Goal: Transaction & Acquisition: Purchase product/service

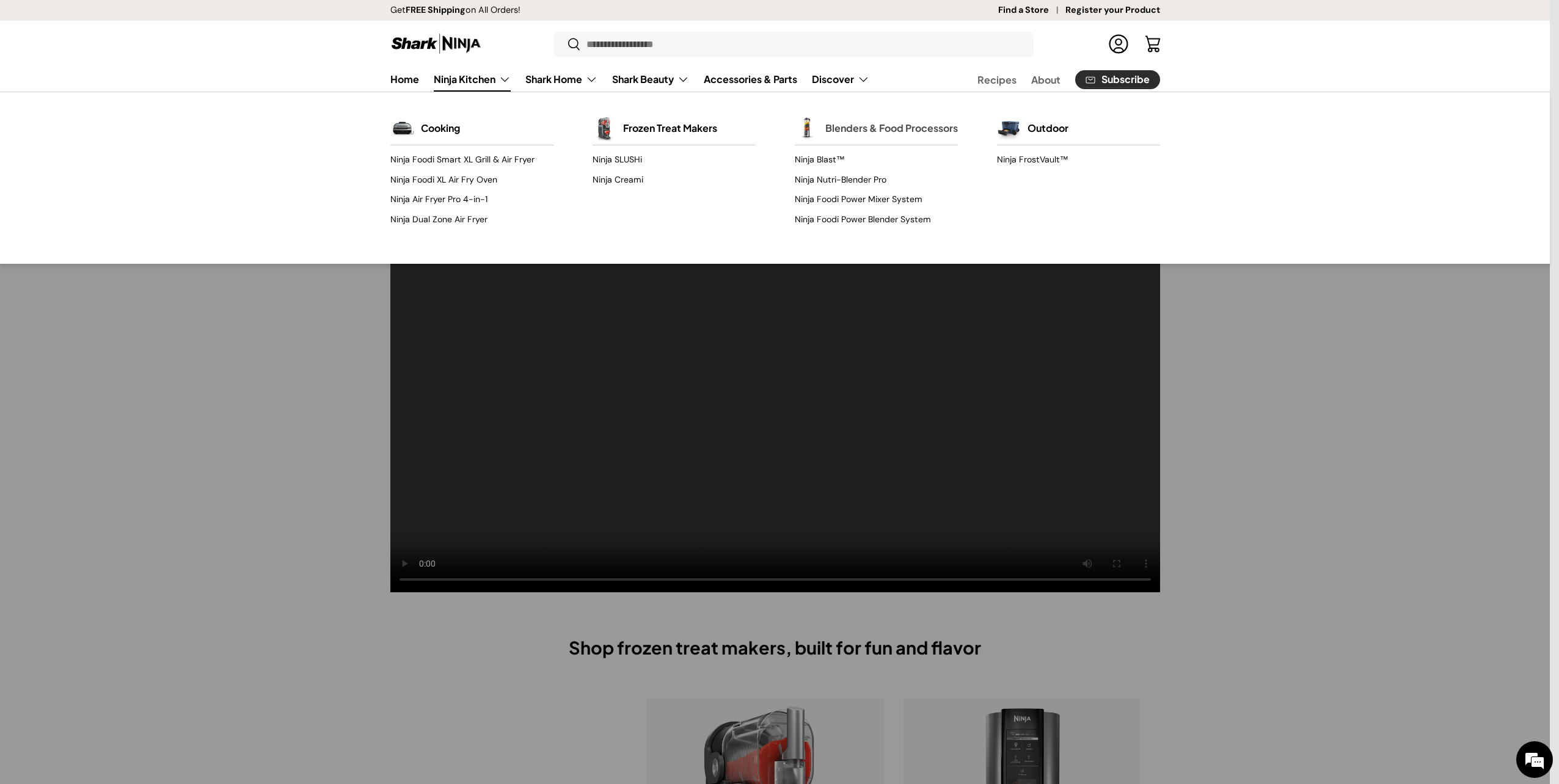
click at [862, 135] on link "Blenders & Food Processors" at bounding box center [892, 128] width 133 height 27
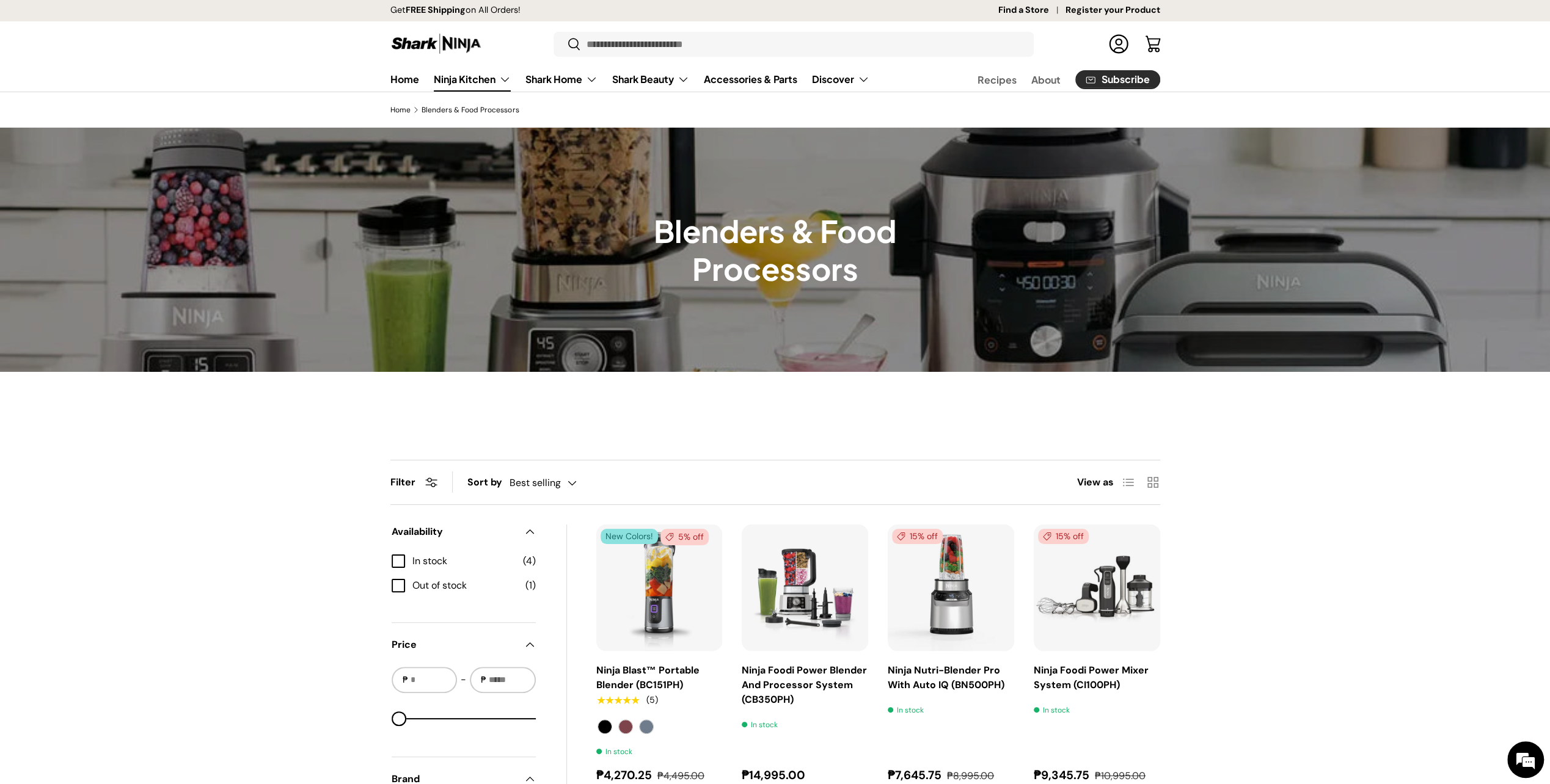
click at [474, 73] on link "Ninja Kitchen" at bounding box center [472, 79] width 77 height 24
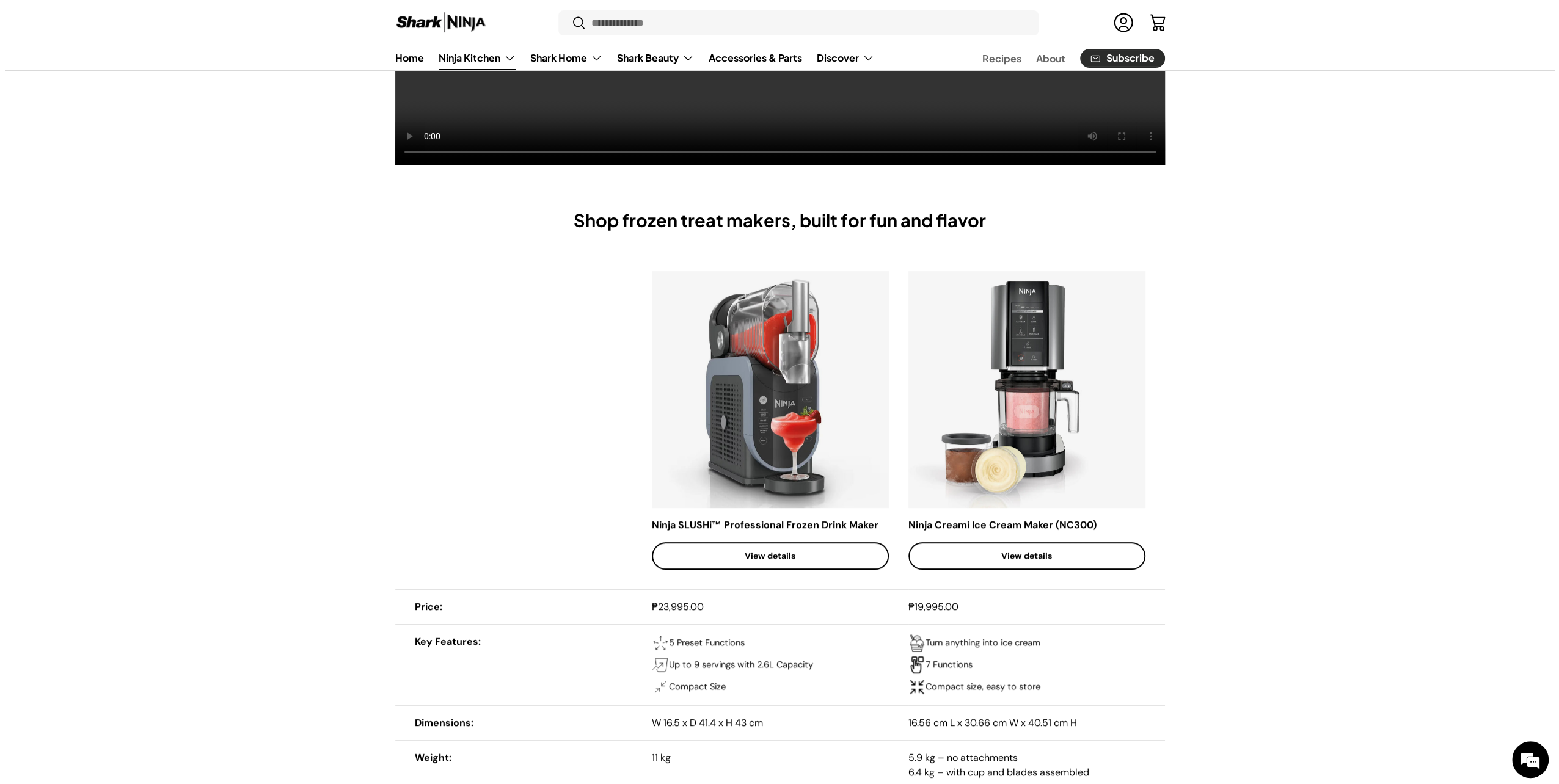
scroll to position [122, 0]
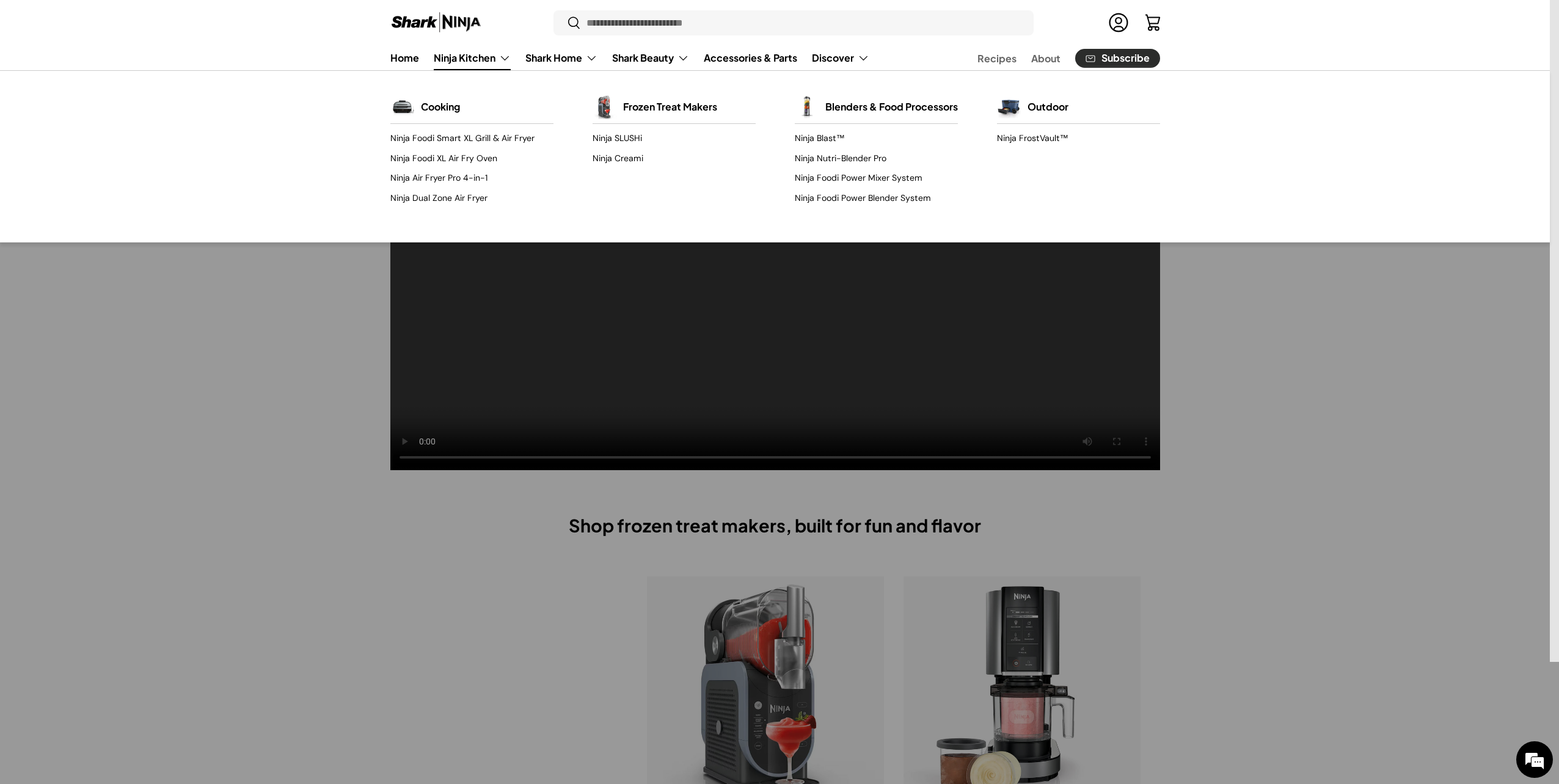
click at [501, 55] on link "Ninja Kitchen" at bounding box center [472, 58] width 77 height 24
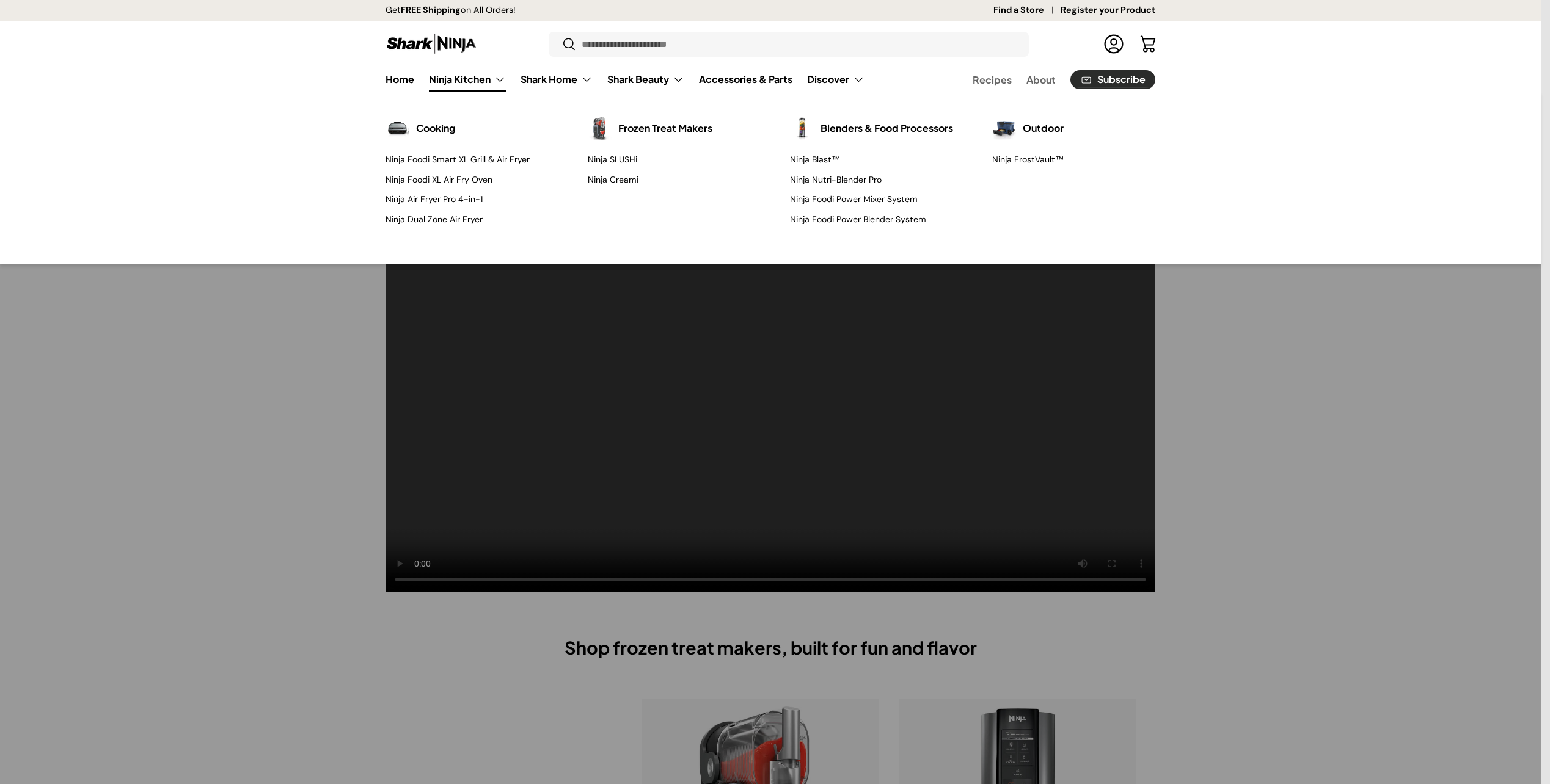
drag, startPoint x: 0, startPoint y: 0, endPoint x: 508, endPoint y: 78, distance: 514.0
click at [506, 78] on link "Ninja Kitchen" at bounding box center [467, 79] width 77 height 24
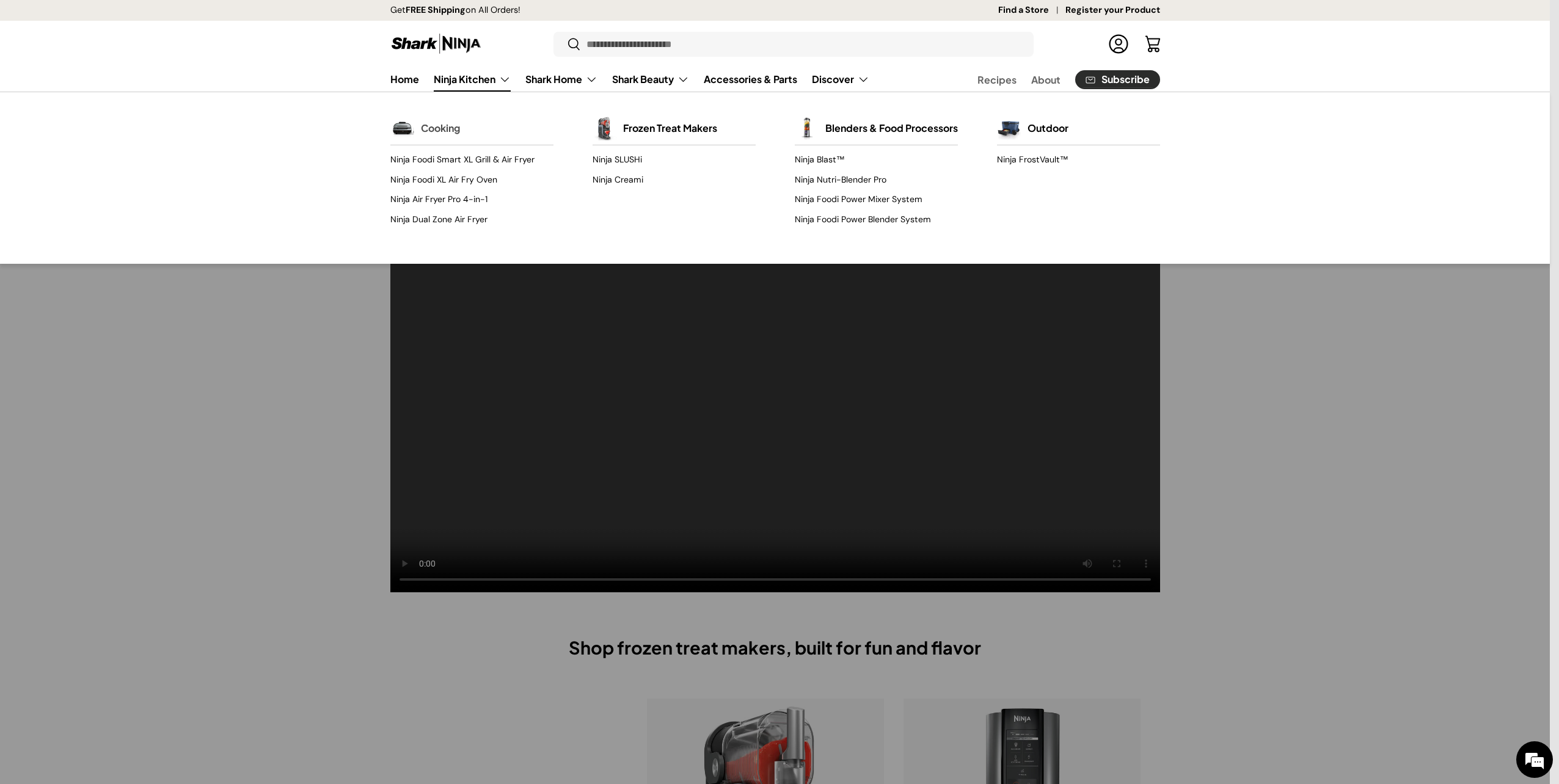
click at [469, 127] on div "Cooking" at bounding box center [472, 128] width 163 height 33
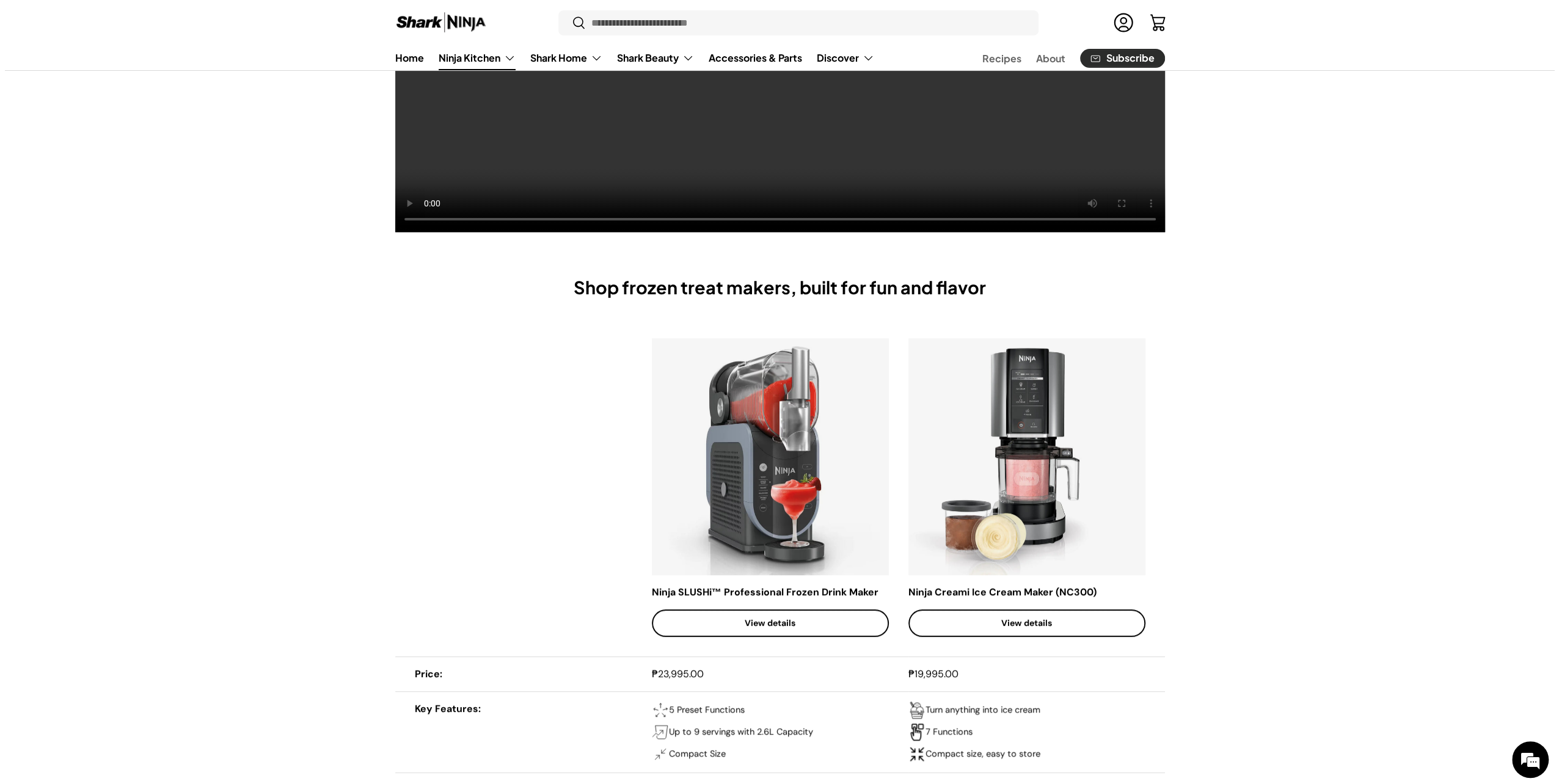
scroll to position [61, 0]
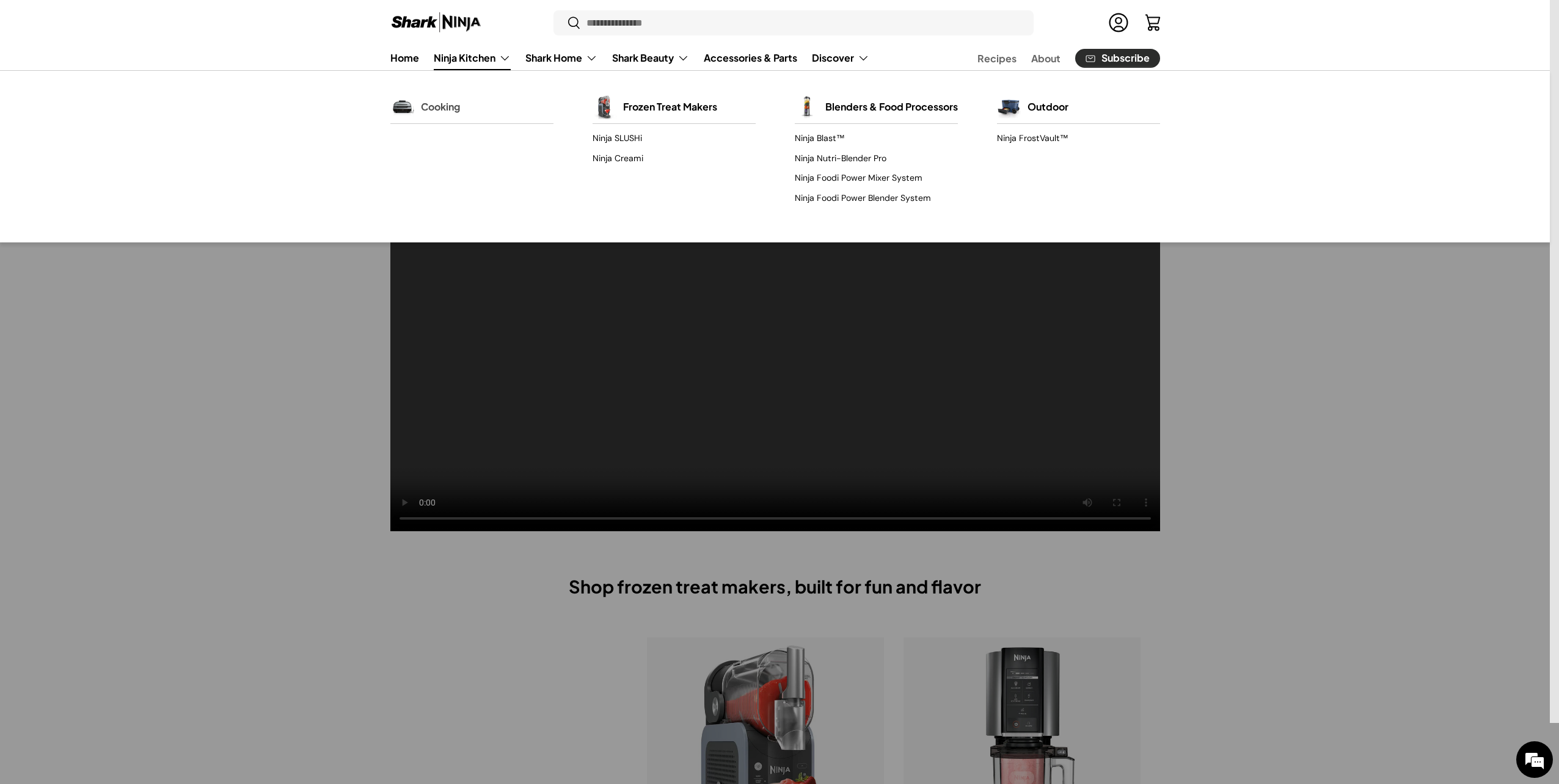
click at [450, 106] on link "Cooking" at bounding box center [441, 106] width 39 height 27
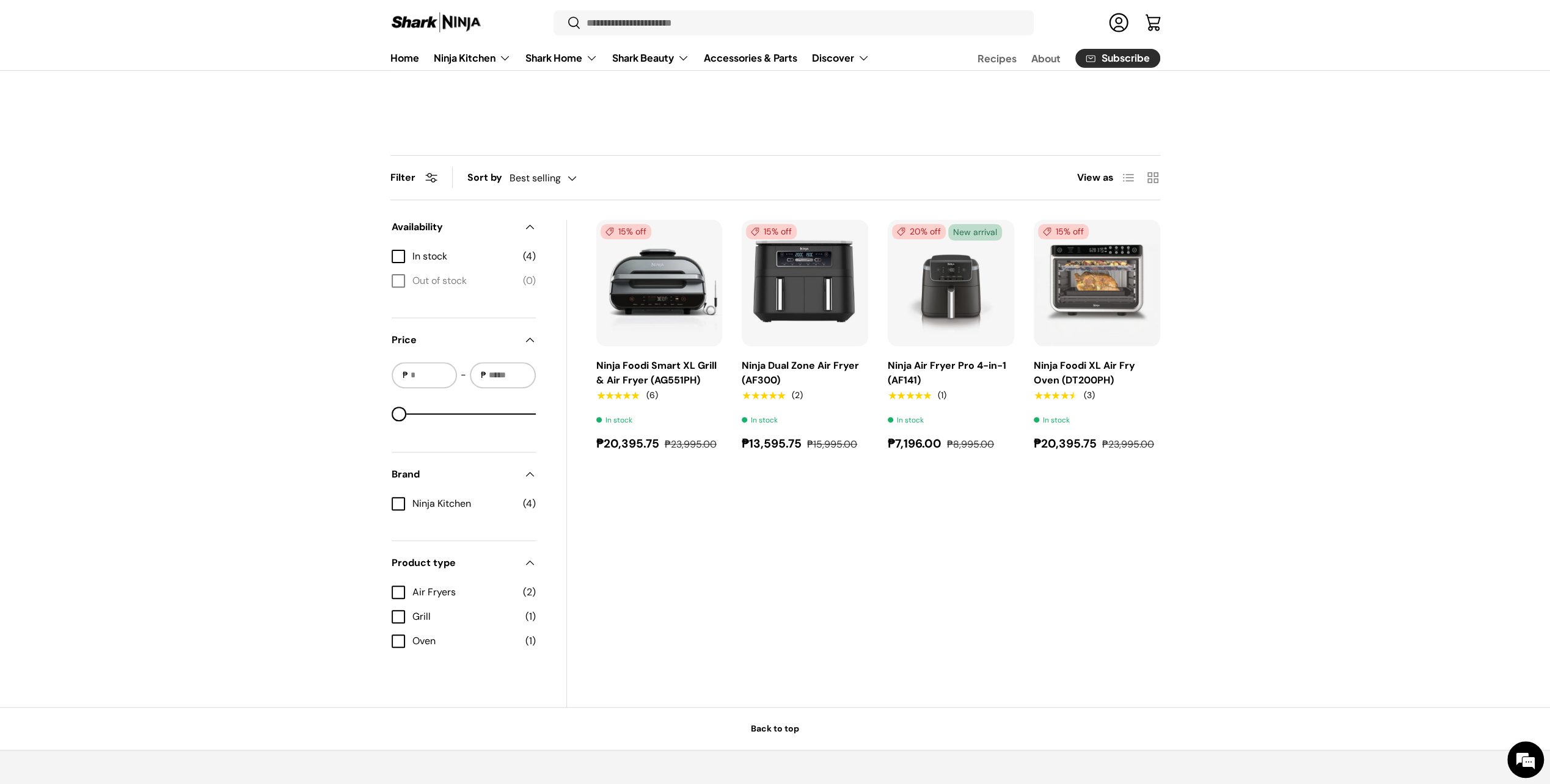
scroll to position [305, 0]
click at [0, 0] on img "Ninja Foodi XL Air Fry Oven (DT200PH)" at bounding box center [0, 0] width 0 height 0
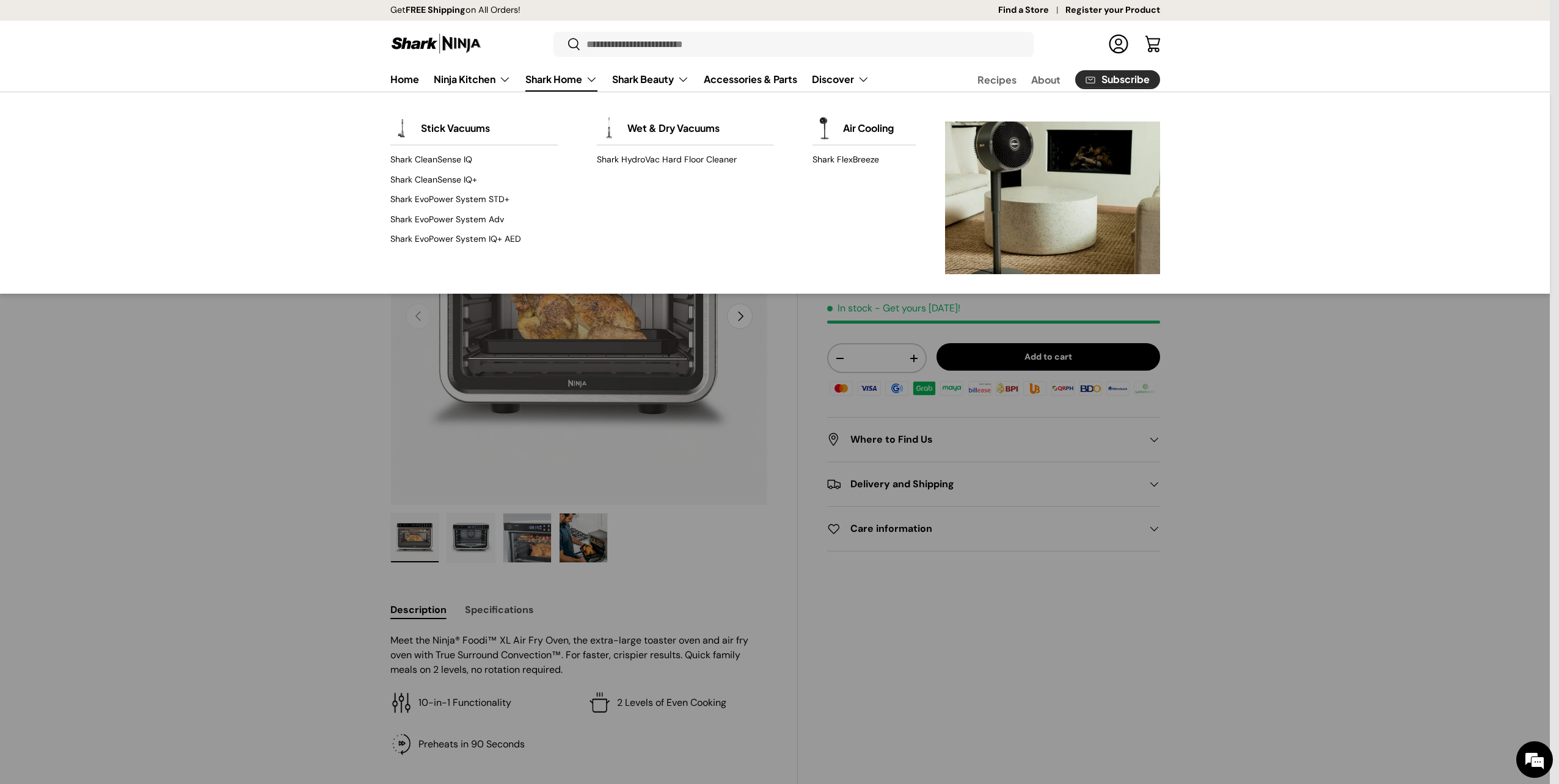
click at [560, 79] on link "Shark Home" at bounding box center [561, 79] width 72 height 24
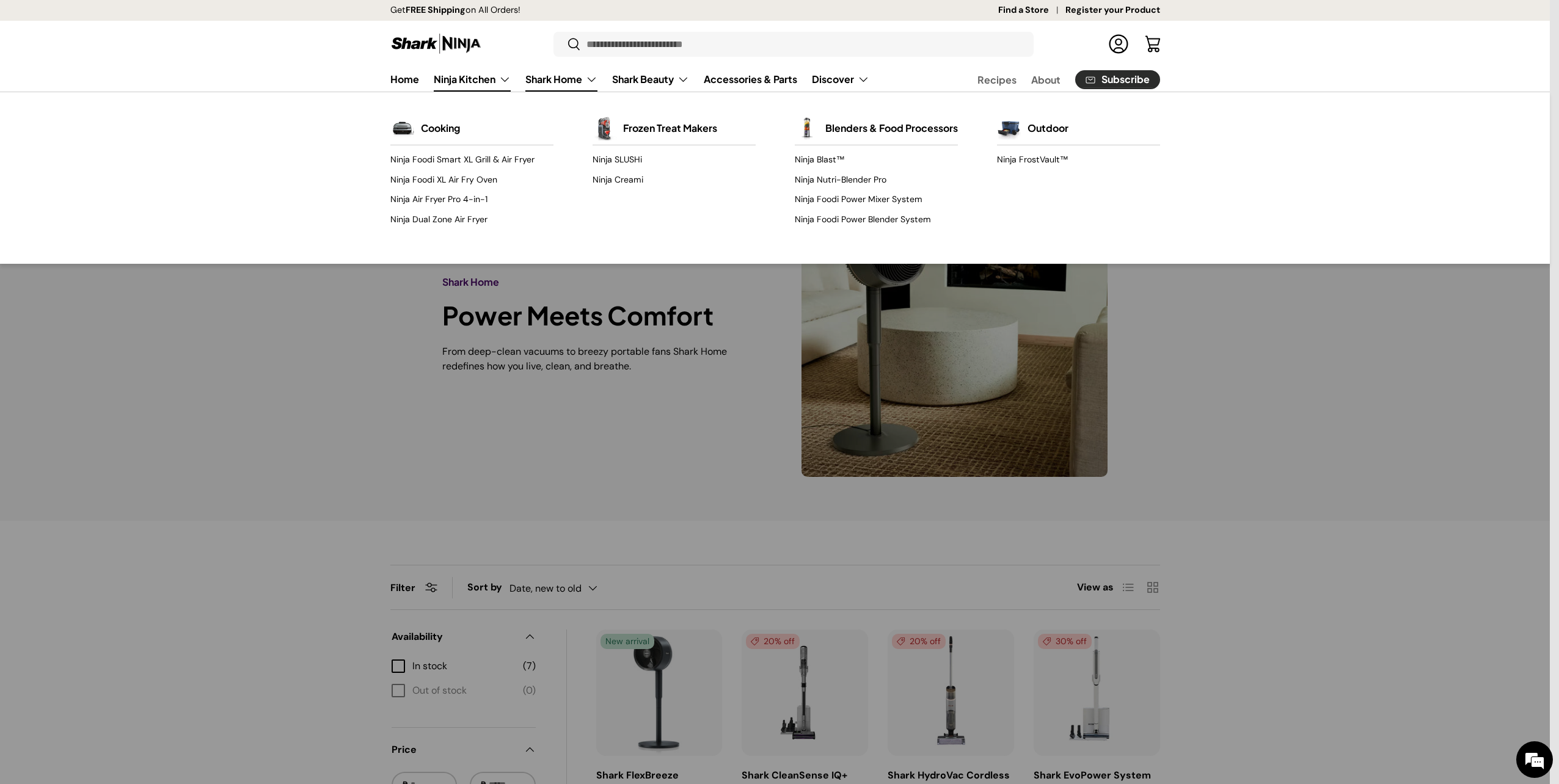
click at [508, 77] on link "Ninja Kitchen" at bounding box center [472, 79] width 77 height 24
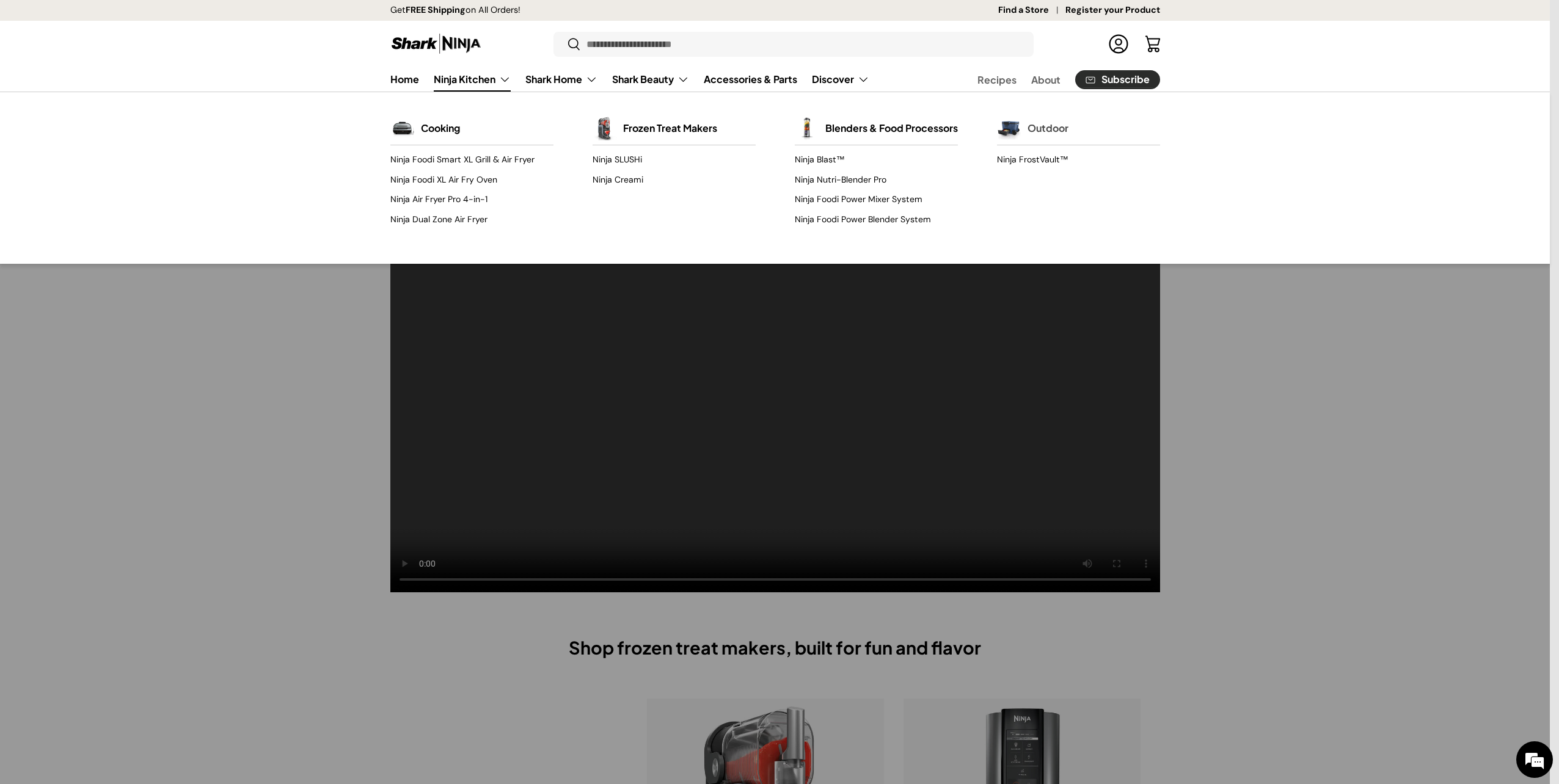
click at [1019, 136] on img "Primary" at bounding box center [1009, 128] width 24 height 24
click at [638, 124] on link "Frozen Treat Makers" at bounding box center [670, 128] width 94 height 27
